Goal: Contribute content: Add original content to the website for others to see

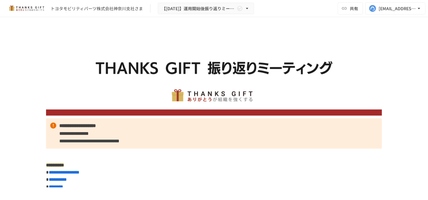
scroll to position [1145, 0]
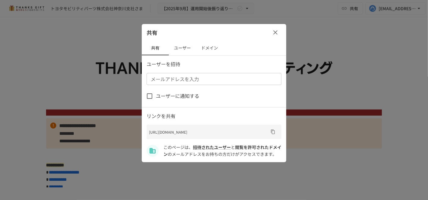
scroll to position [1354, 0]
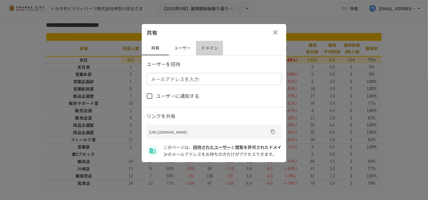
click at [199, 48] on button "ドメイン" at bounding box center [209, 48] width 27 height 14
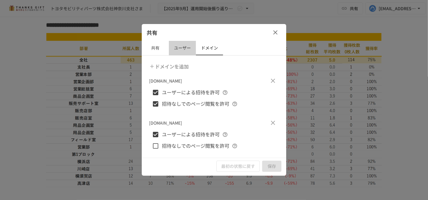
click at [190, 48] on button "ユーザー" at bounding box center [182, 48] width 27 height 14
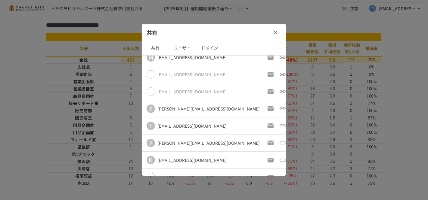
scroll to position [50, 0]
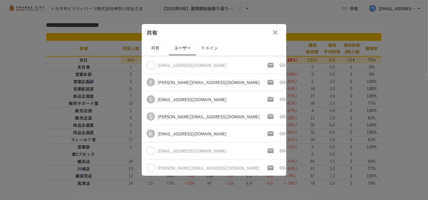
click at [273, 32] on icon "button" at bounding box center [275, 32] width 7 height 7
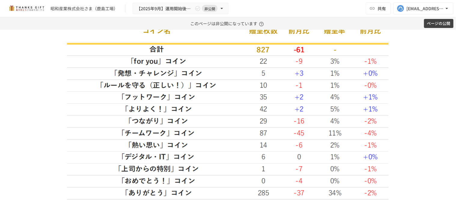
scroll to position [1838, 0]
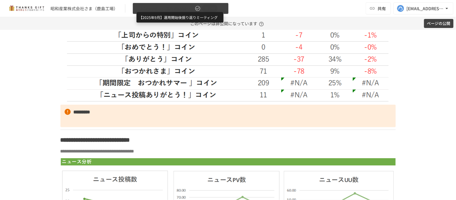
click at [177, 5] on span "【2025年9月】運用開始後振り返りミーティング" at bounding box center [165, 9] width 57 height 8
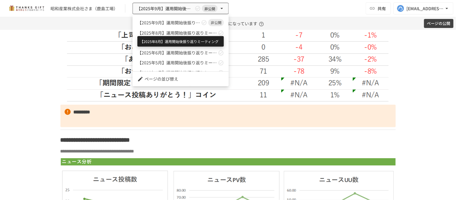
click at [165, 31] on span "【2025年8月】運用開始後振り返りミーティング" at bounding box center [176, 33] width 79 height 6
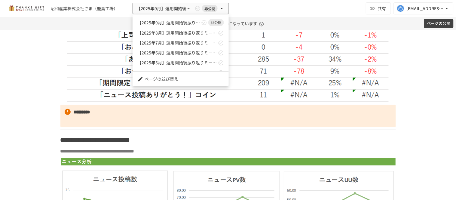
click at [258, 131] on div at bounding box center [228, 100] width 456 height 200
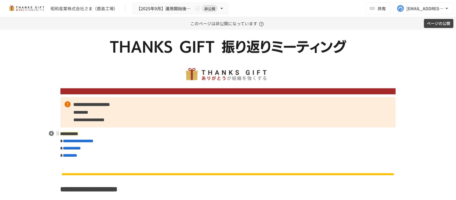
scroll to position [67, 0]
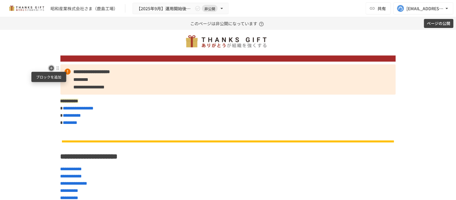
click at [49, 66] on icon "button" at bounding box center [51, 68] width 5 height 5
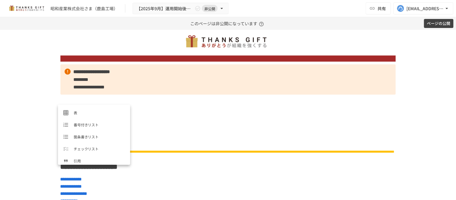
scroll to position [100, 0]
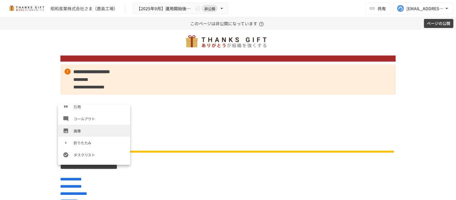
click at [91, 136] on li "画像" at bounding box center [94, 131] width 72 height 12
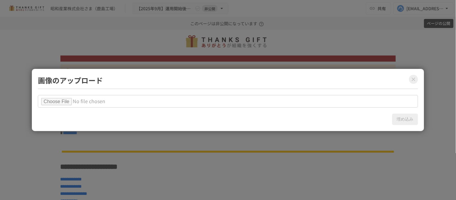
click at [72, 98] on input "file" at bounding box center [228, 101] width 380 height 13
type input "**********"
click at [416, 122] on button "埋め込み" at bounding box center [405, 119] width 26 height 11
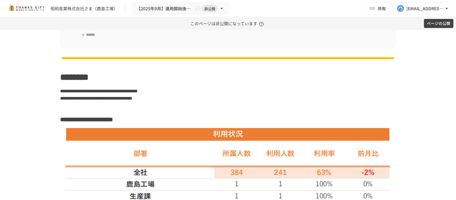
scroll to position [868, 0]
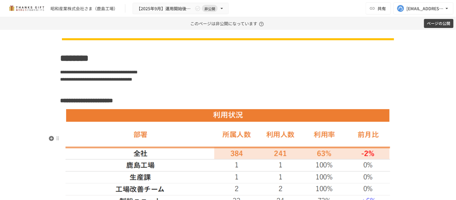
drag, startPoint x: 71, startPoint y: 106, endPoint x: 271, endPoint y: 145, distance: 203.7
copy div "**********"
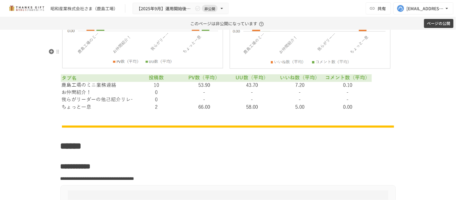
scroll to position [2105, 0]
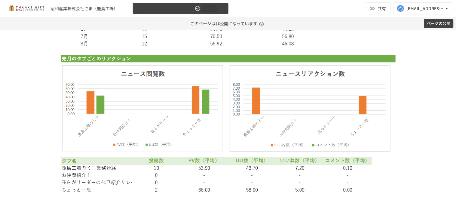
click at [172, 3] on button "【2025年9月】運用開始後振り返りミーティング 非公開" at bounding box center [181, 9] width 96 height 12
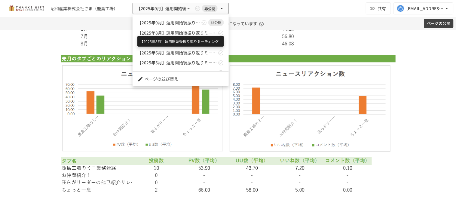
click at [175, 33] on span "【2025年8月】運用開始後振り返りミーティング" at bounding box center [176, 33] width 79 height 6
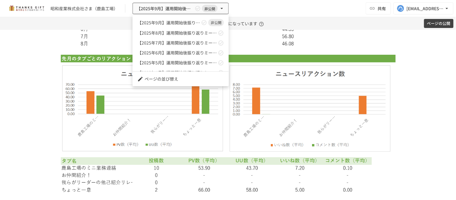
click at [189, 94] on div at bounding box center [228, 100] width 456 height 200
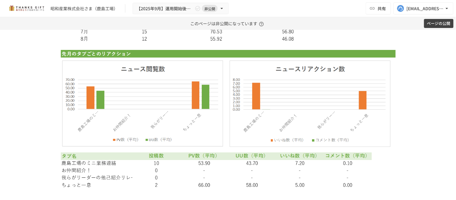
scroll to position [2129, 0]
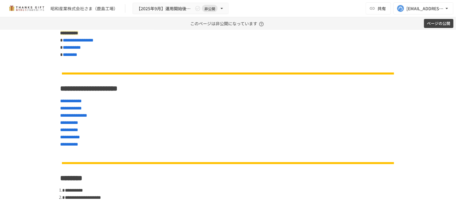
scroll to position [154, 0]
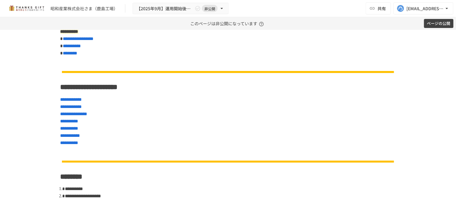
click at [226, 15] on img at bounding box center [228, 12] width 5 height 5
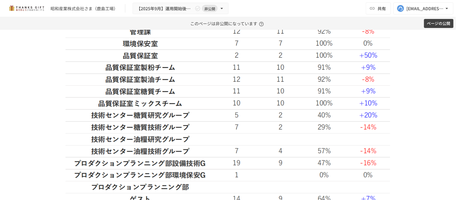
scroll to position [1149, 0]
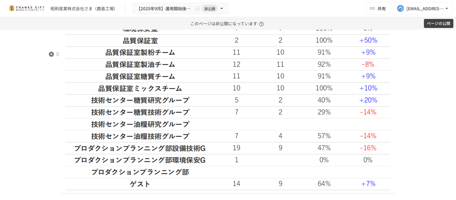
drag, startPoint x: 120, startPoint y: 46, endPoint x: 134, endPoint y: 129, distance: 84.7
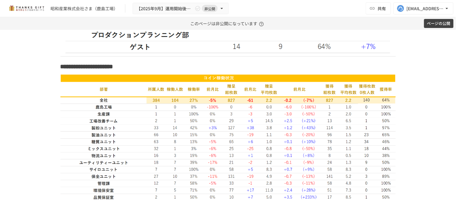
scroll to position [1286, 0]
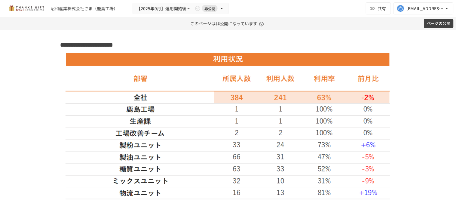
scroll to position [909, 0]
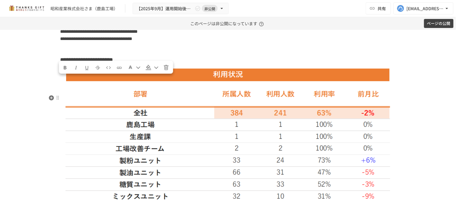
drag, startPoint x: 71, startPoint y: 76, endPoint x: 284, endPoint y: 103, distance: 214.5
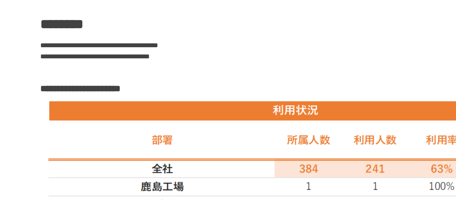
scroll to position [871, 0]
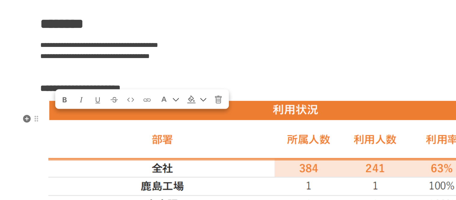
drag, startPoint x: 69, startPoint y: 117, endPoint x: 273, endPoint y: 125, distance: 203.7
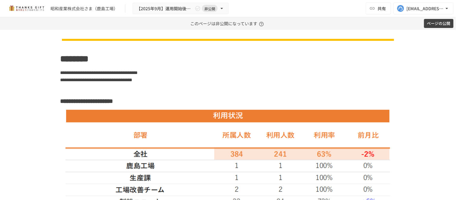
scroll to position [868, 0]
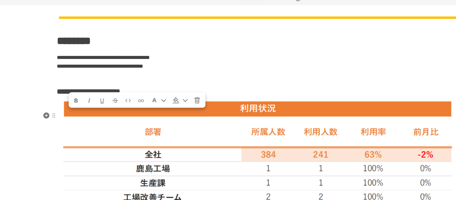
drag, startPoint x: 70, startPoint y: 122, endPoint x: 278, endPoint y: 127, distance: 207.9
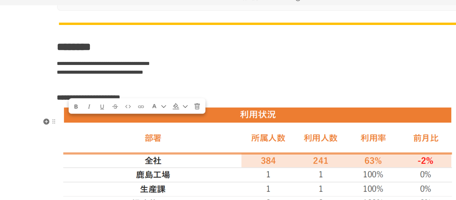
scroll to position [863, 0]
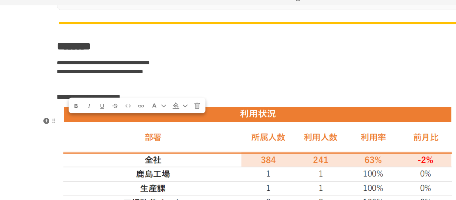
drag, startPoint x: 70, startPoint y: 127, endPoint x: 261, endPoint y: 132, distance: 190.7
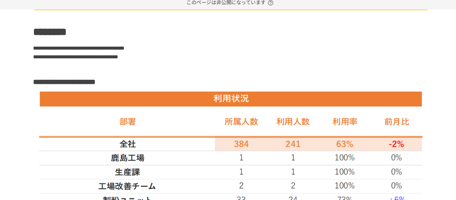
scroll to position [878, 0]
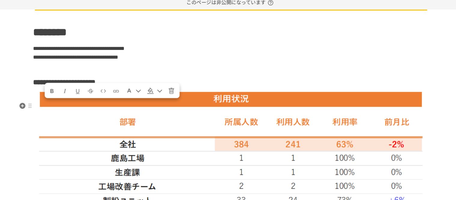
drag, startPoint x: 69, startPoint y: 112, endPoint x: 275, endPoint y: 117, distance: 205.2
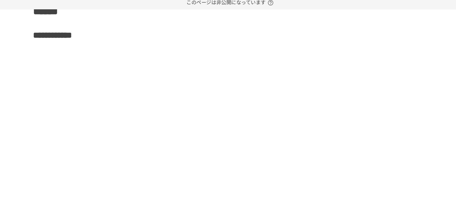
scroll to position [2479, 0]
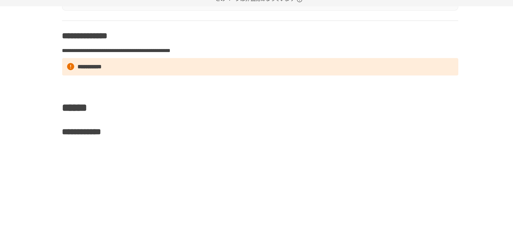
scroll to position [2394, 0]
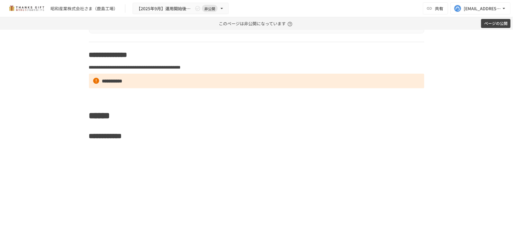
click at [456, 47] on div "**********" at bounding box center [256, 127] width 513 height 195
click at [456, 20] on button "ページの公開" at bounding box center [495, 23] width 29 height 9
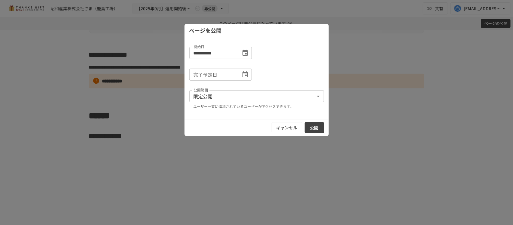
click at [319, 127] on button "公開" at bounding box center [314, 127] width 19 height 11
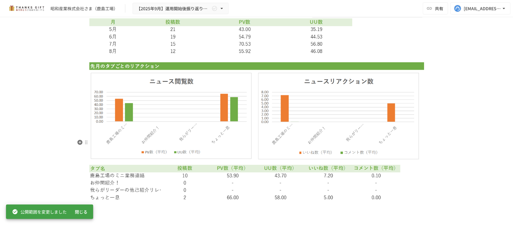
scroll to position [2094, 0]
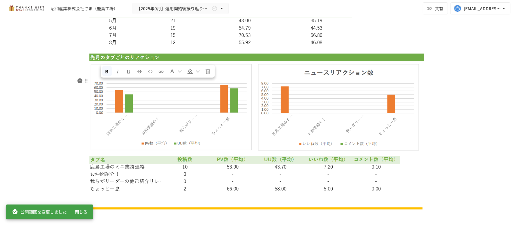
drag, startPoint x: 103, startPoint y: 95, endPoint x: 97, endPoint y: 88, distance: 9.7
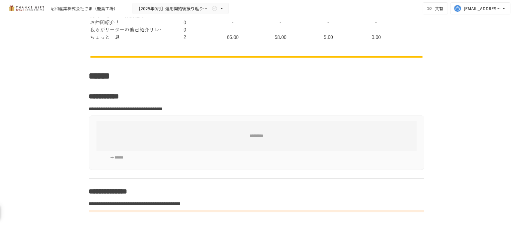
scroll to position [2244, 0]
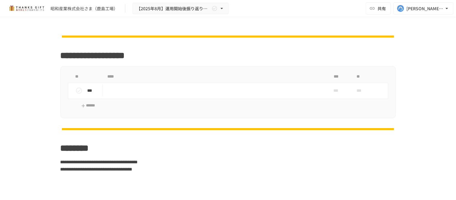
scroll to position [936, 0]
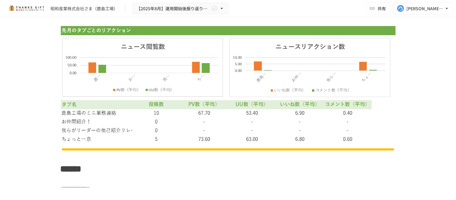
scroll to position [2205, 0]
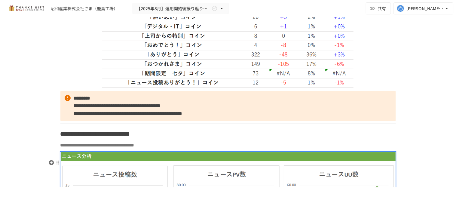
scroll to position [1838, 0]
